Goal: Information Seeking & Learning: Learn about a topic

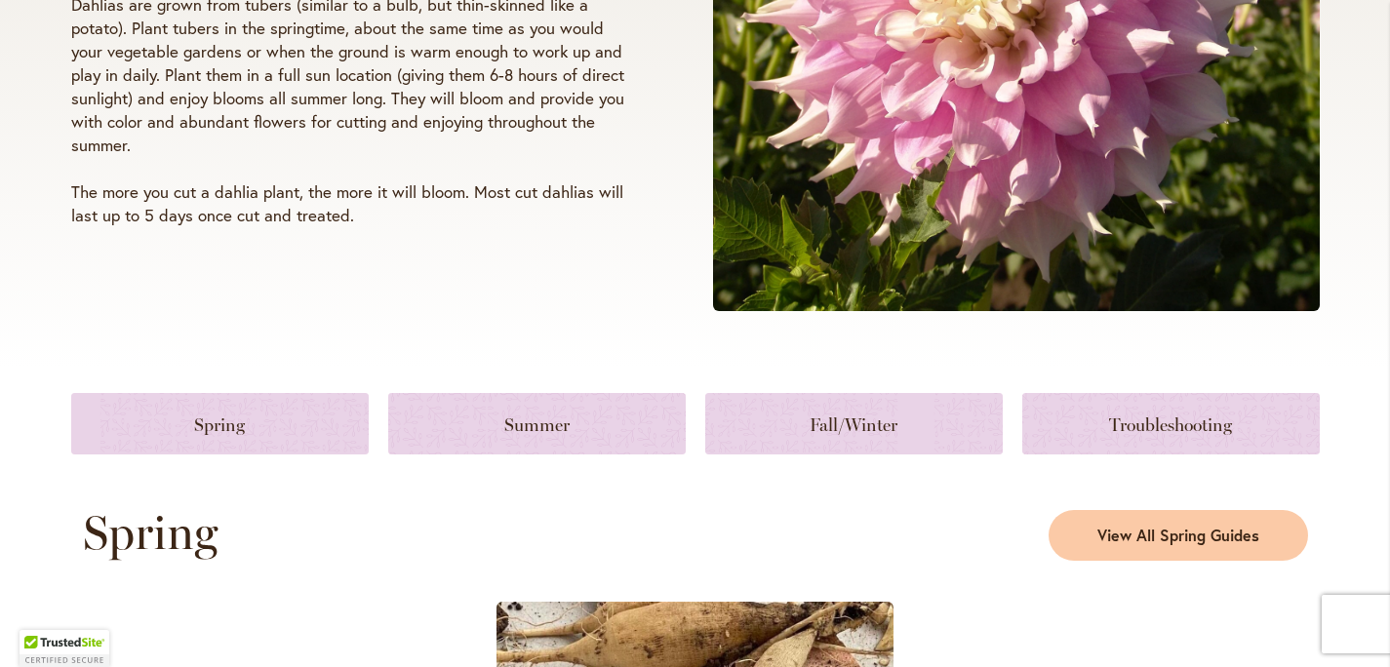
scroll to position [573, 0]
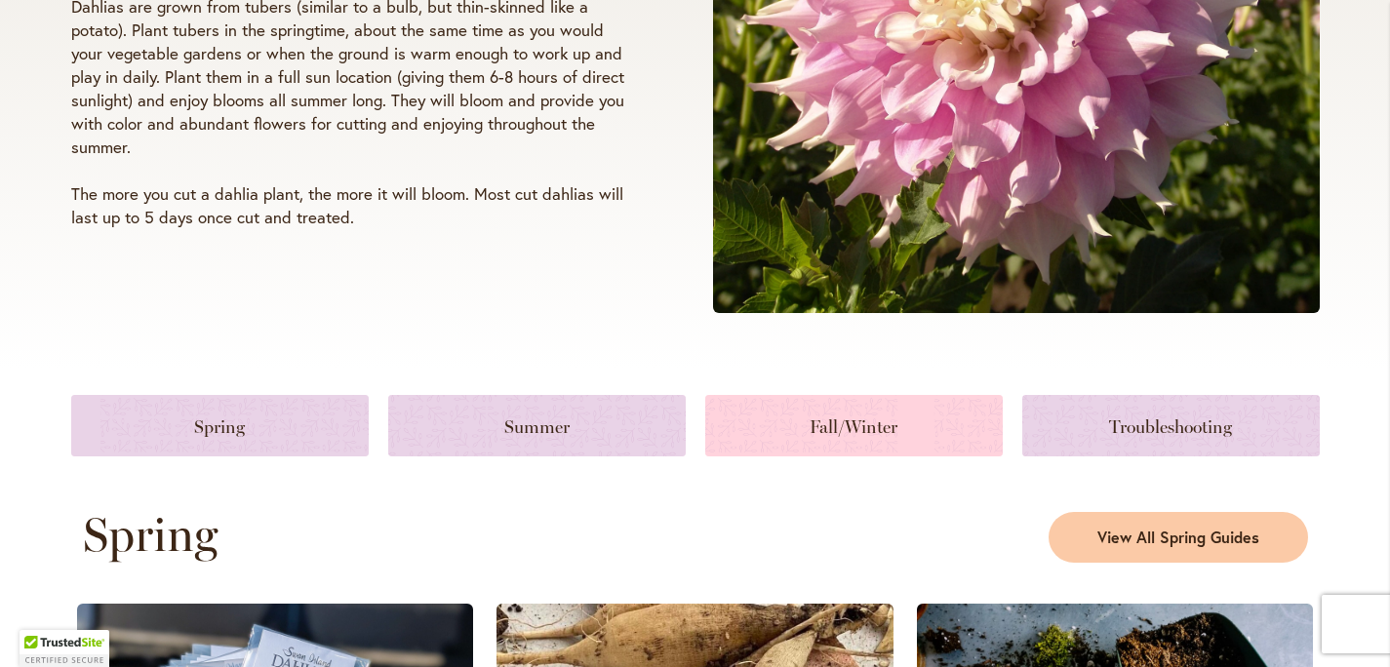
click at [850, 411] on link at bounding box center [853, 425] width 297 height 61
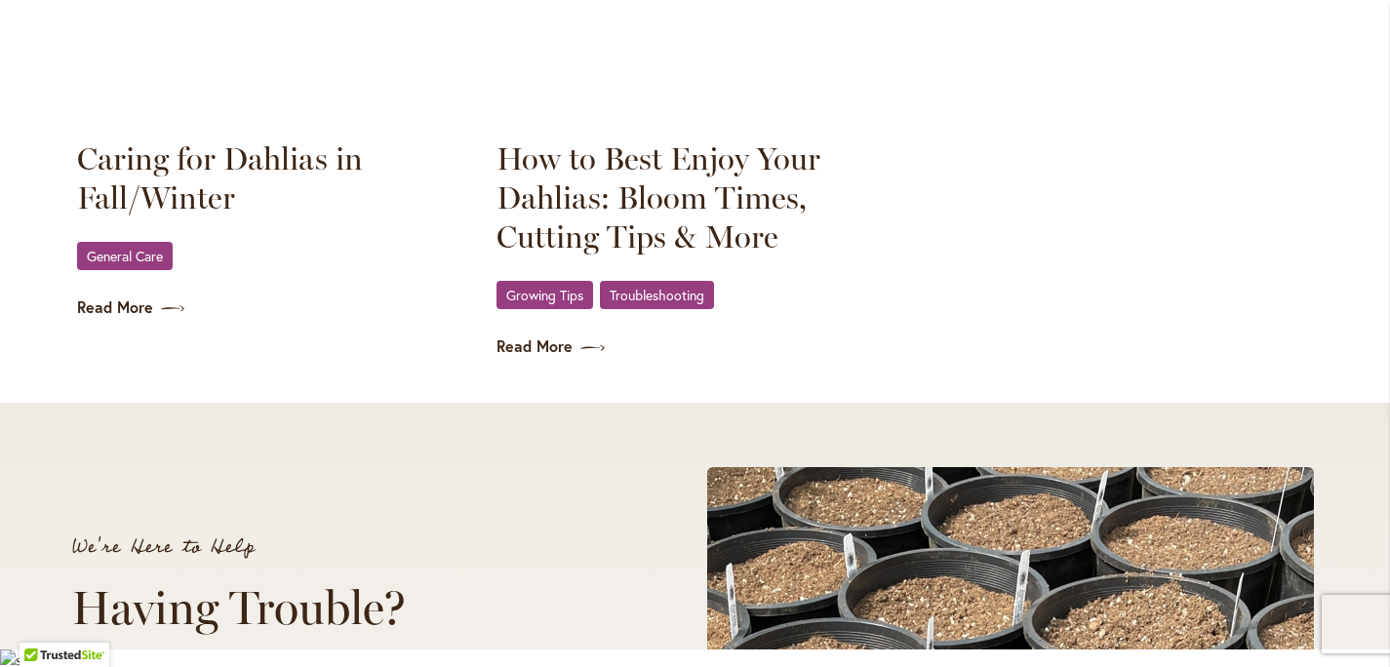
scroll to position [2955, 0]
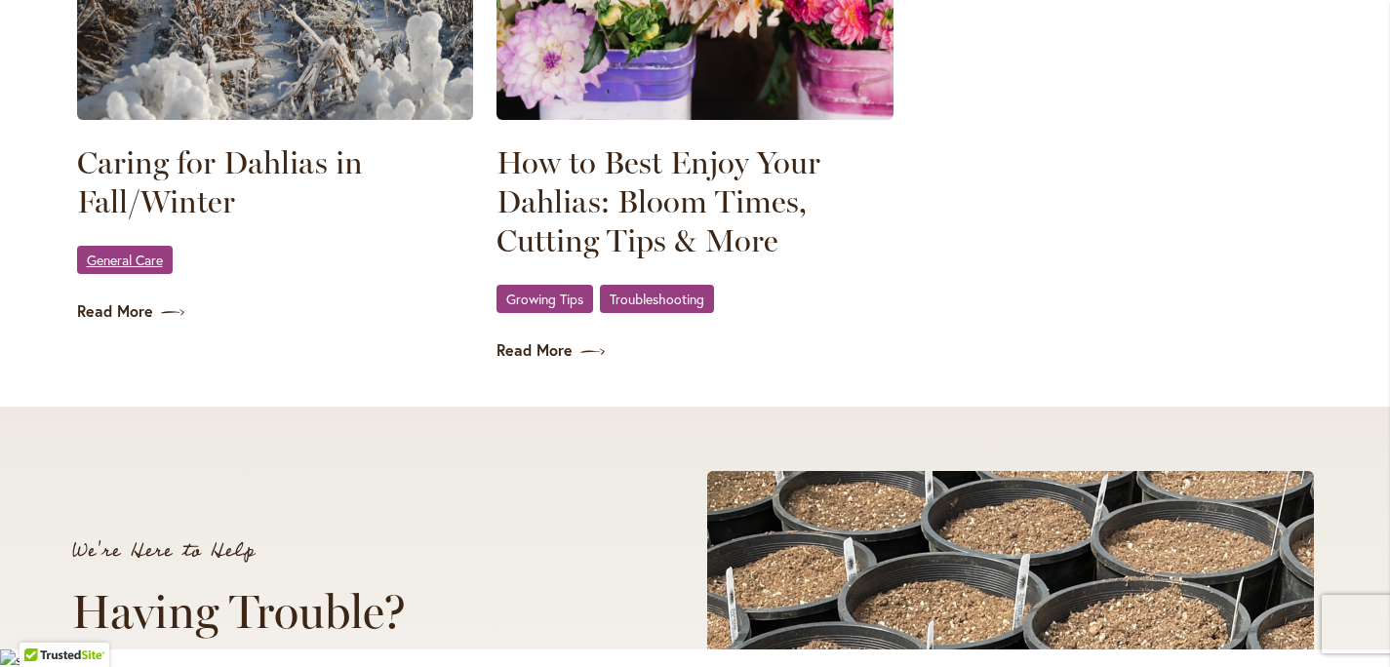
click at [112, 266] on link "General Care" at bounding box center [125, 260] width 96 height 28
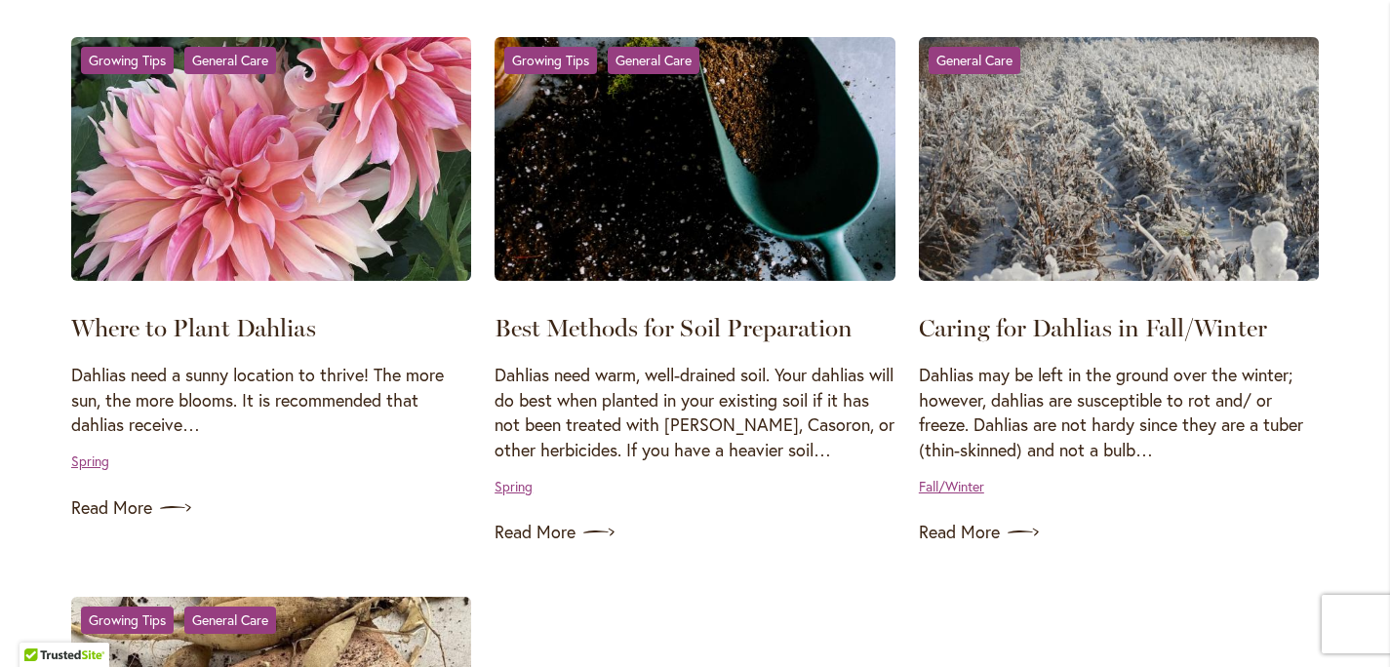
scroll to position [1575, 0]
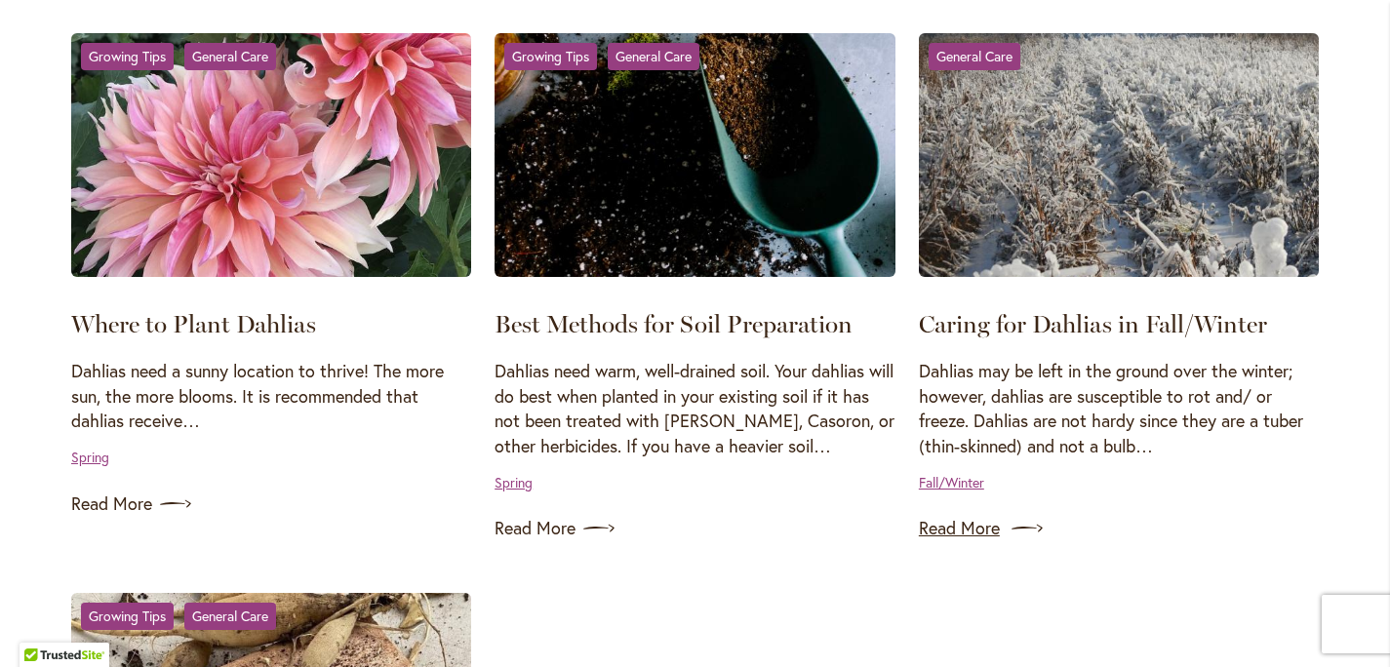
click at [1011, 522] on img at bounding box center [1026, 528] width 31 height 31
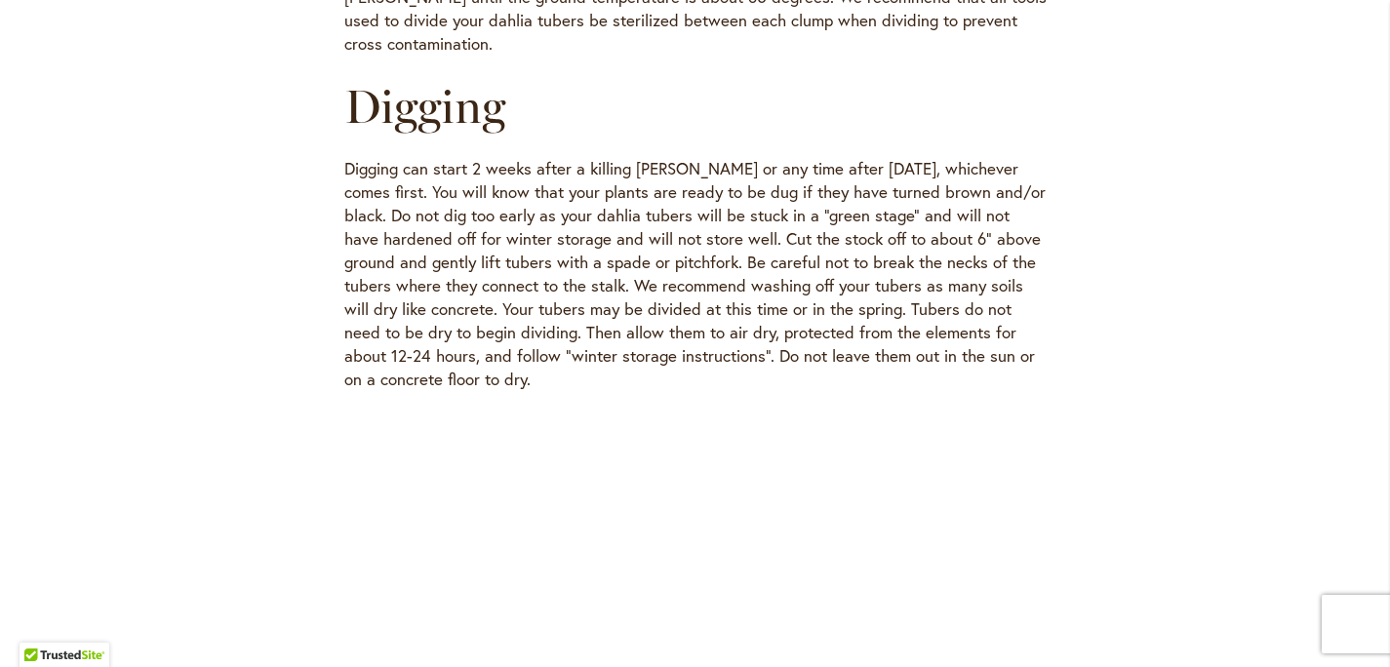
scroll to position [2209, 0]
